Goal: Check status: Check status

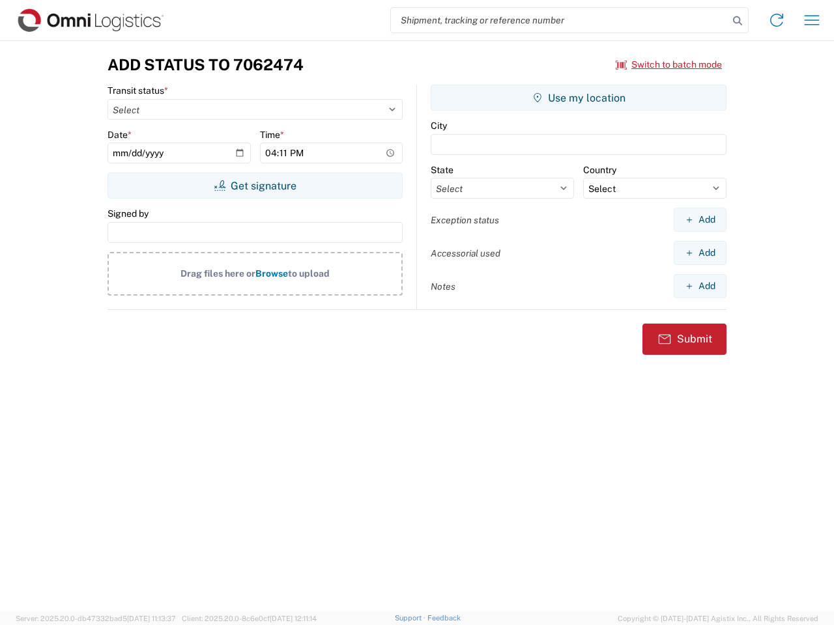
click at [559, 20] on input "search" at bounding box center [559, 20] width 337 height 25
click at [737, 21] on icon at bounding box center [737, 21] width 18 height 18
click at [776, 20] on icon at bounding box center [776, 20] width 21 height 21
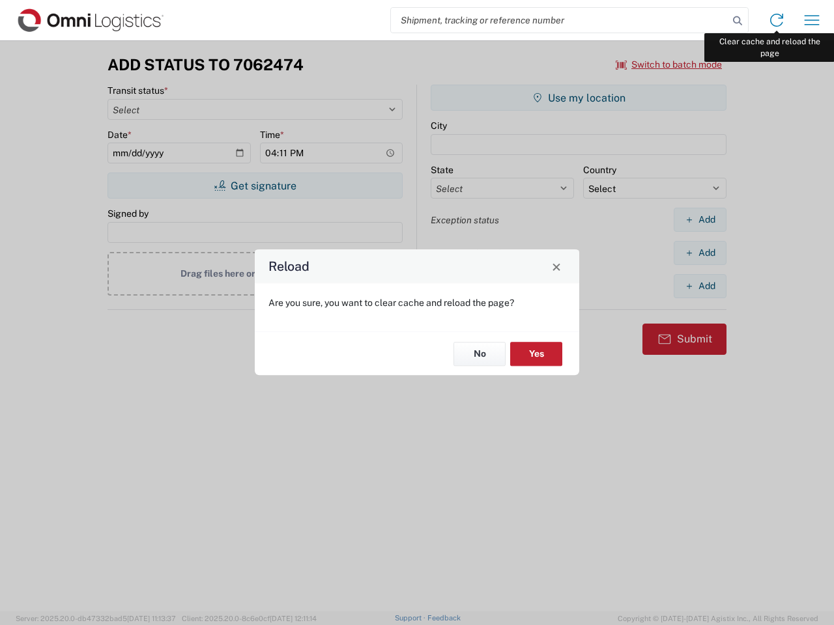
click at [812, 20] on div "Reload Are you sure, you want to clear cache and reload the page? No Yes" at bounding box center [417, 312] width 834 height 625
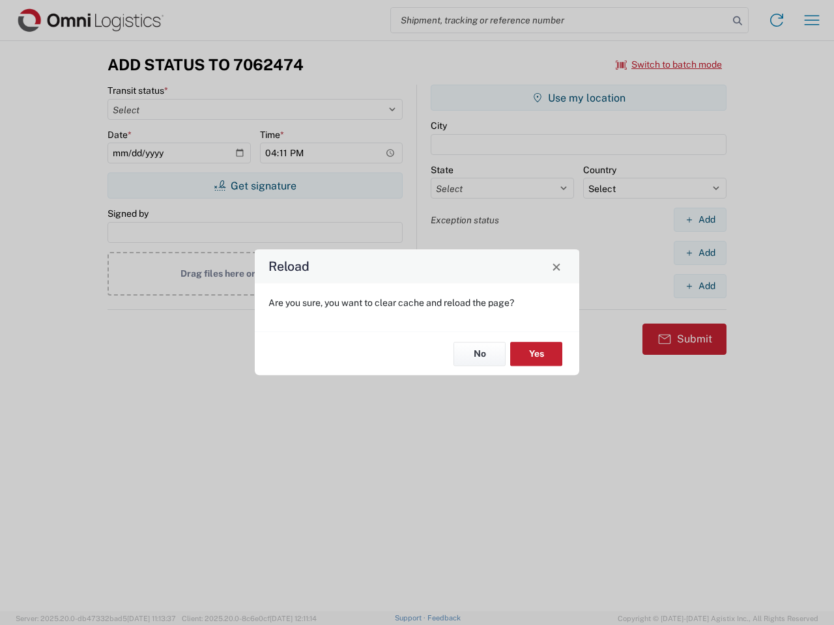
click at [669, 64] on div "Reload Are you sure, you want to clear cache and reload the page? No Yes" at bounding box center [417, 312] width 834 height 625
click at [255, 186] on div "Reload Are you sure, you want to clear cache and reload the page? No Yes" at bounding box center [417, 312] width 834 height 625
click at [578, 98] on div "Reload Are you sure, you want to clear cache and reload the page? No Yes" at bounding box center [417, 312] width 834 height 625
click at [699, 219] on div "Reload Are you sure, you want to clear cache and reload the page? No Yes" at bounding box center [417, 312] width 834 height 625
click at [699, 253] on div "Reload Are you sure, you want to clear cache and reload the page? No Yes" at bounding box center [417, 312] width 834 height 625
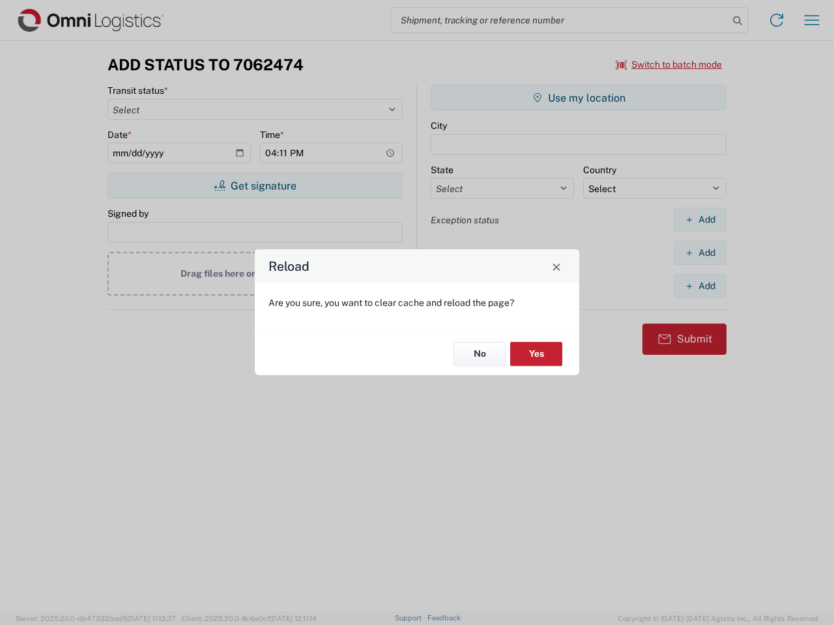
click at [699, 286] on div "Reload Are you sure, you want to clear cache and reload the page? No Yes" at bounding box center [417, 312] width 834 height 625
